Goal: Task Accomplishment & Management: Use online tool/utility

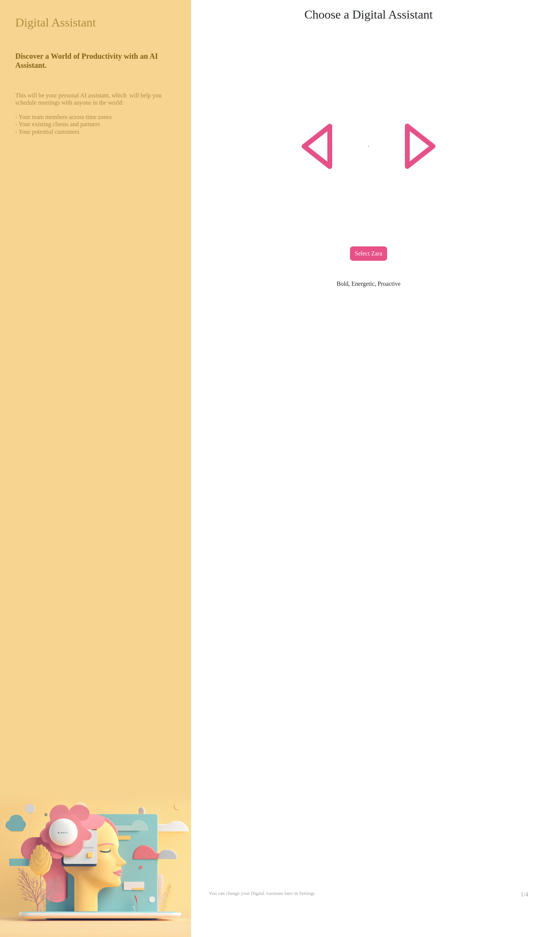
click at [354, 252] on div "Select Zara" at bounding box center [368, 253] width 37 height 14
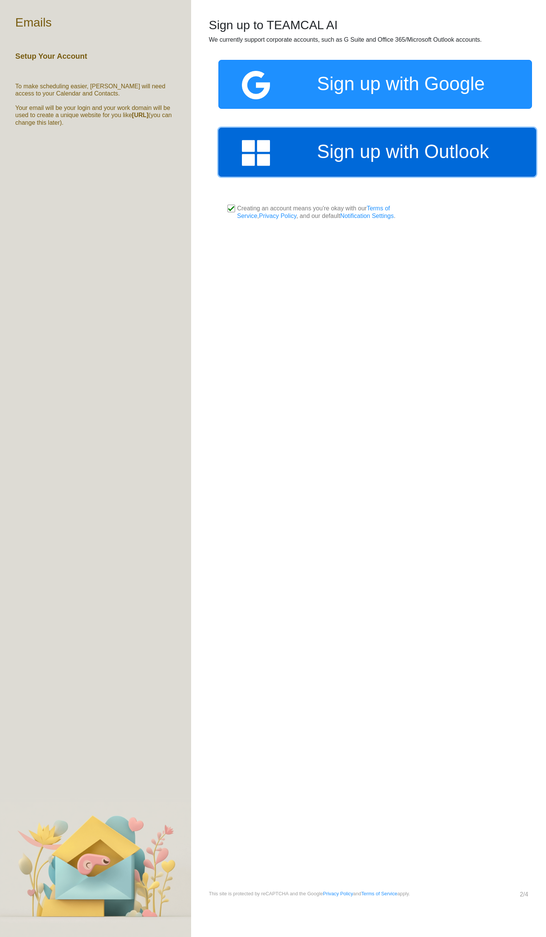
click at [296, 162] on img at bounding box center [279, 153] width 75 height 28
click at [284, 156] on img at bounding box center [279, 153] width 75 height 28
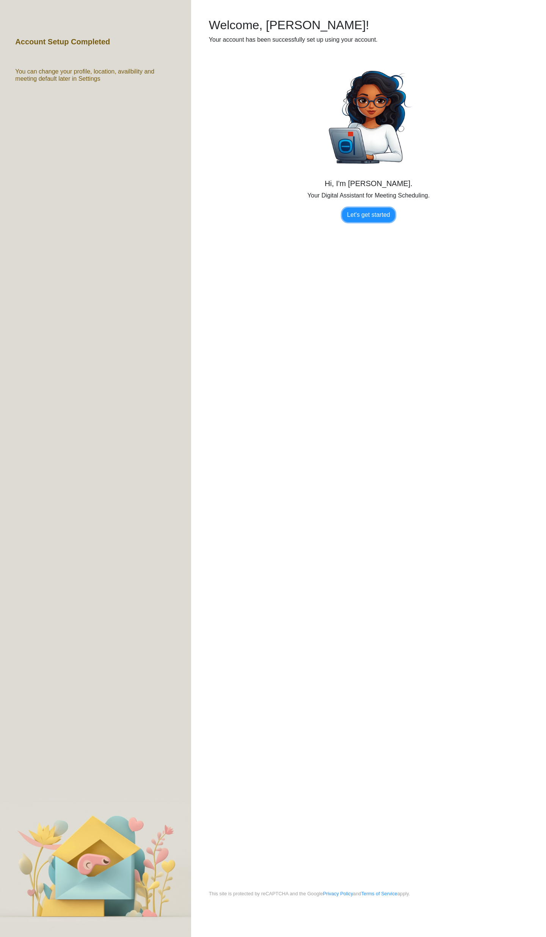
click at [381, 216] on link "Let's get started" at bounding box center [368, 215] width 53 height 14
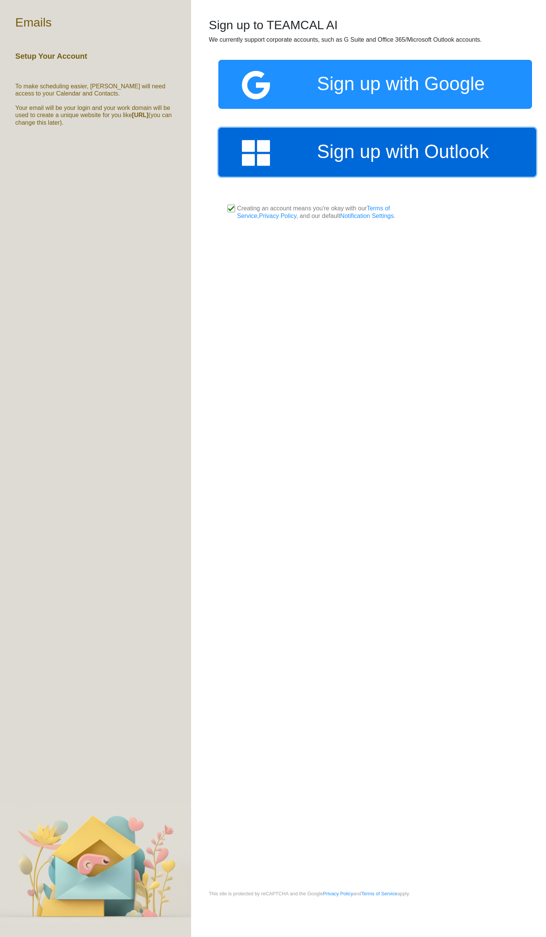
click at [315, 153] on img at bounding box center [279, 153] width 75 height 28
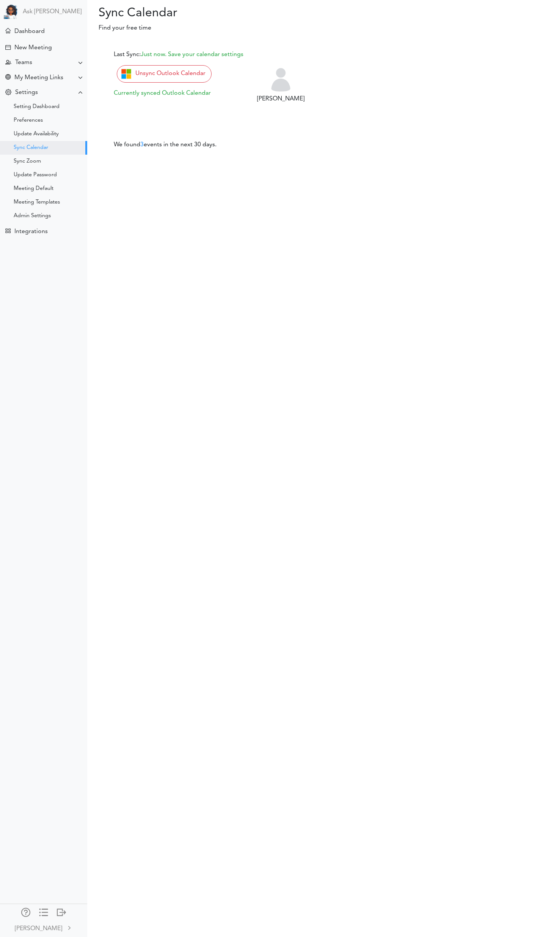
click at [210, 469] on div "Sync Calendar Processing... Please wait. Find your free time Last Sync: Just no…" at bounding box center [273, 468] width 546 height 937
click at [326, 64] on div "Last Sync: Just now. Save your calendar settings Unsync Outlook Calendar Curren…" at bounding box center [320, 107] width 442 height 136
click at [62, 913] on div at bounding box center [61, 912] width 9 height 8
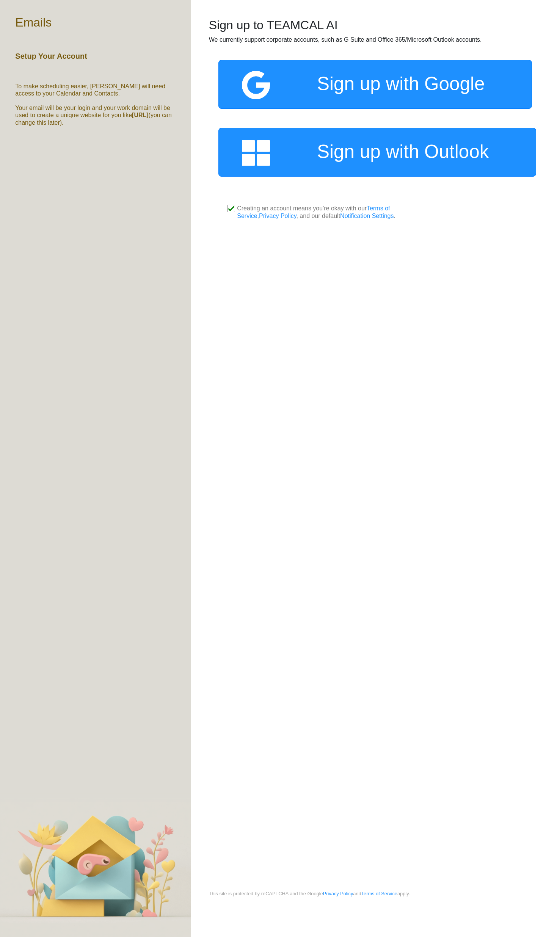
click at [302, 181] on div "Sign up with Outlook" at bounding box center [368, 152] width 319 height 68
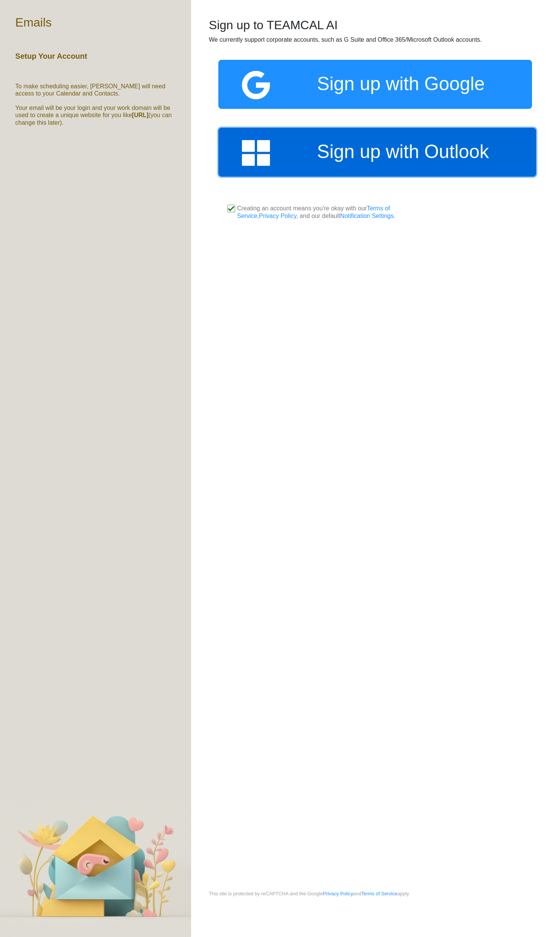
click at [297, 147] on img at bounding box center [279, 153] width 75 height 28
click at [303, 160] on img at bounding box center [279, 153] width 75 height 28
click at [313, 144] on img at bounding box center [279, 153] width 75 height 28
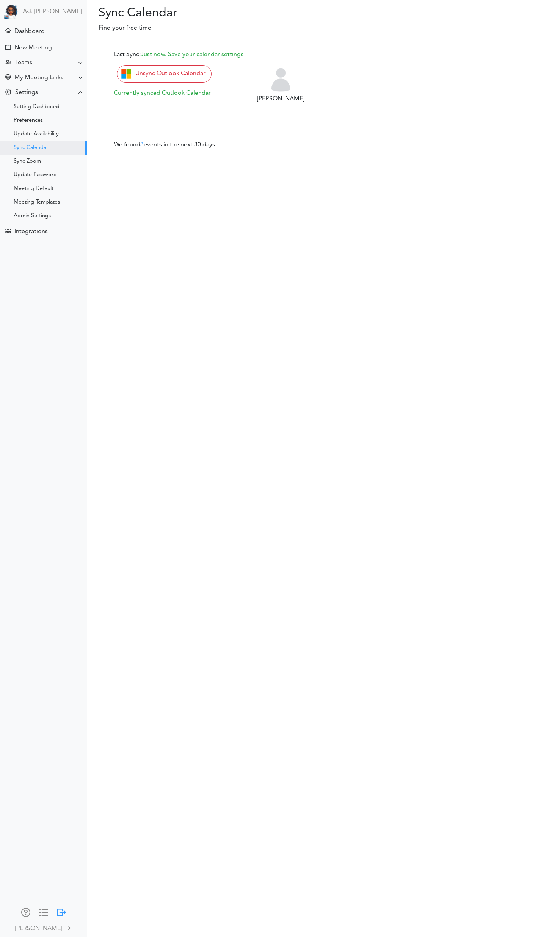
click at [63, 911] on div at bounding box center [61, 912] width 9 height 8
click at [58, 909] on div at bounding box center [61, 912] width 9 height 8
